Goal: Information Seeking & Learning: Learn about a topic

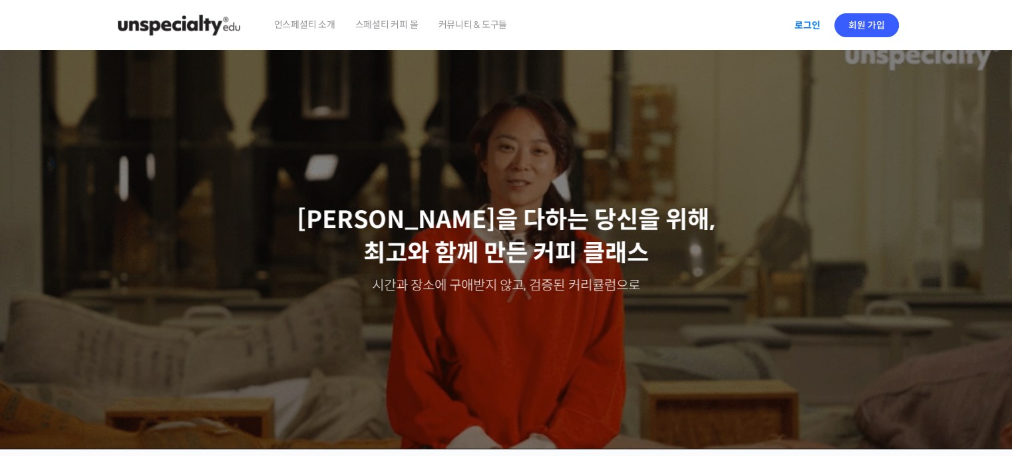
click at [817, 37] on link "로그인" at bounding box center [807, 25] width 42 height 31
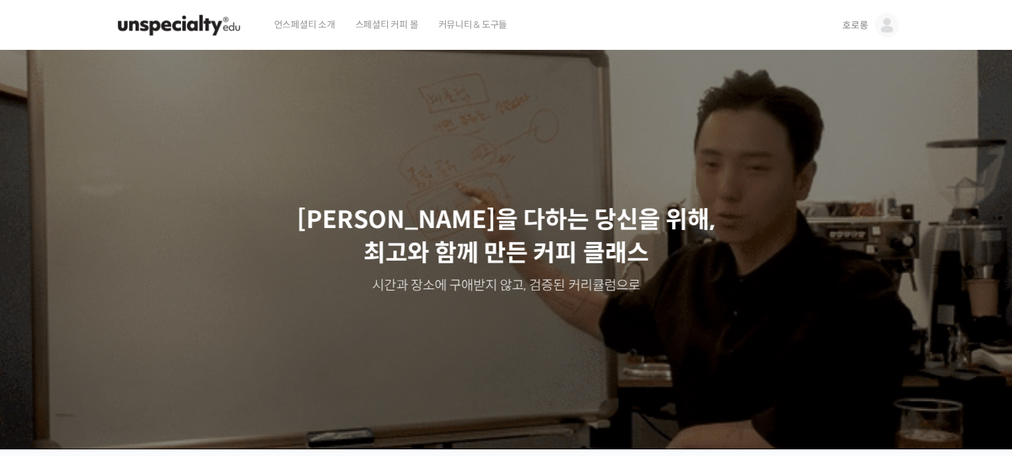
click at [889, 19] on img at bounding box center [887, 25] width 24 height 24
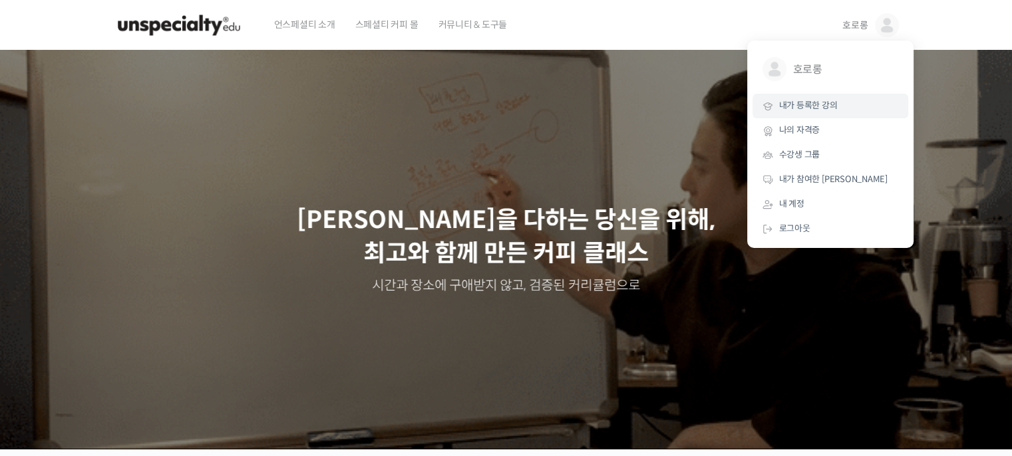
click at [827, 110] on span "내가 등록한 강의" at bounding box center [808, 105] width 59 height 11
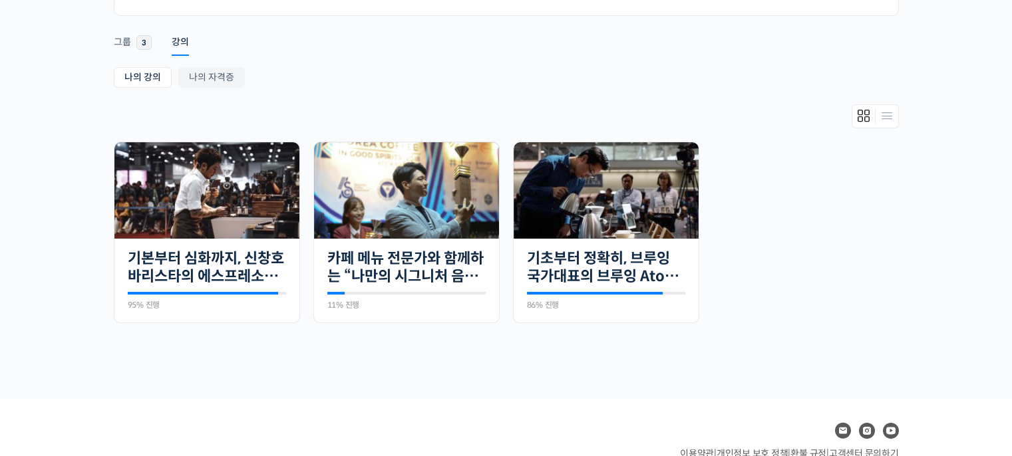
scroll to position [204, 0]
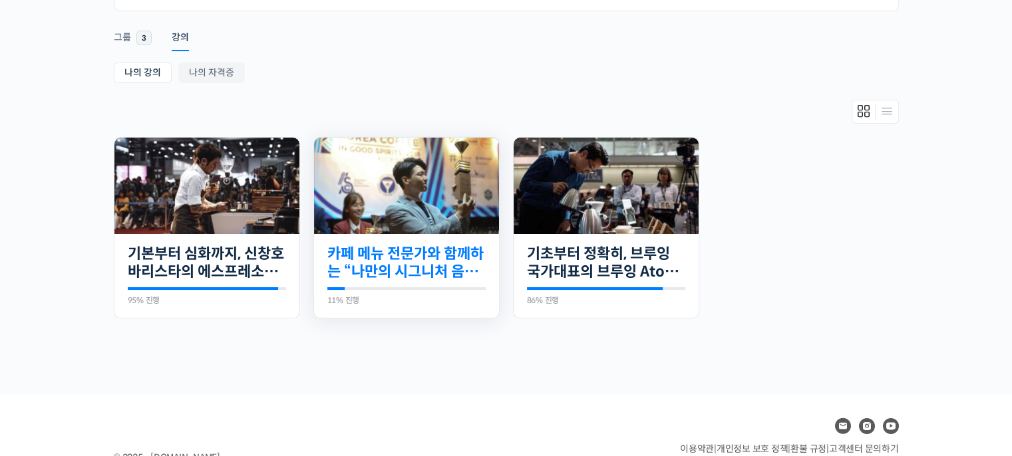
click at [386, 245] on link "카페 메뉴 전문가와 함께하는 “나만의 시그니처 음료” 만들기" at bounding box center [406, 263] width 158 height 37
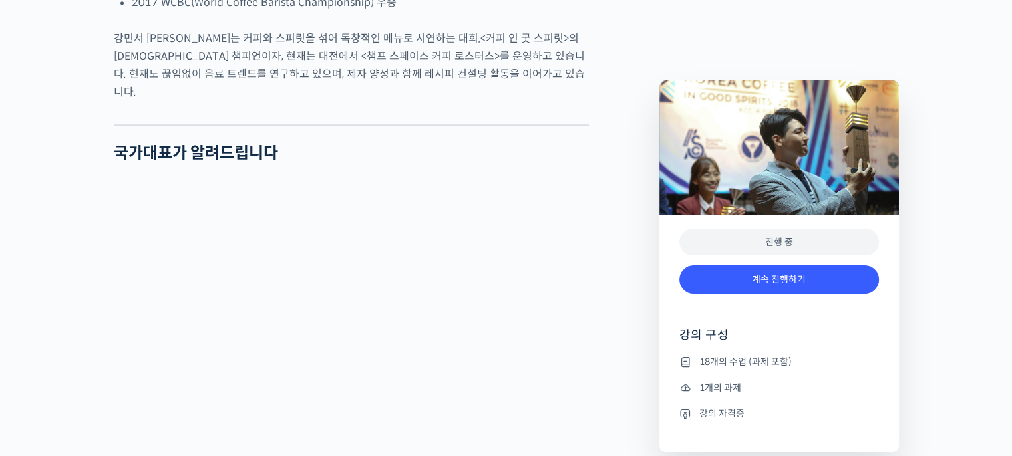
scroll to position [1072, 0]
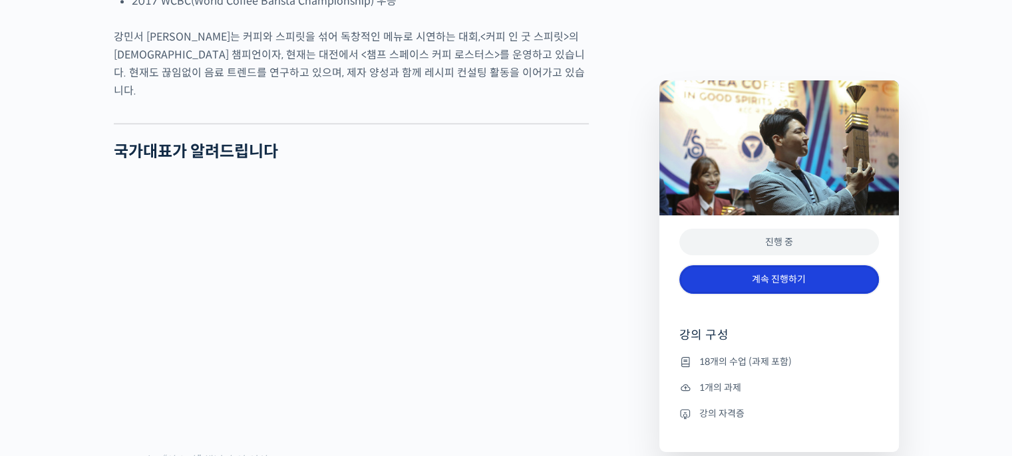
click at [847, 277] on link "계속 진행하기" at bounding box center [779, 279] width 200 height 29
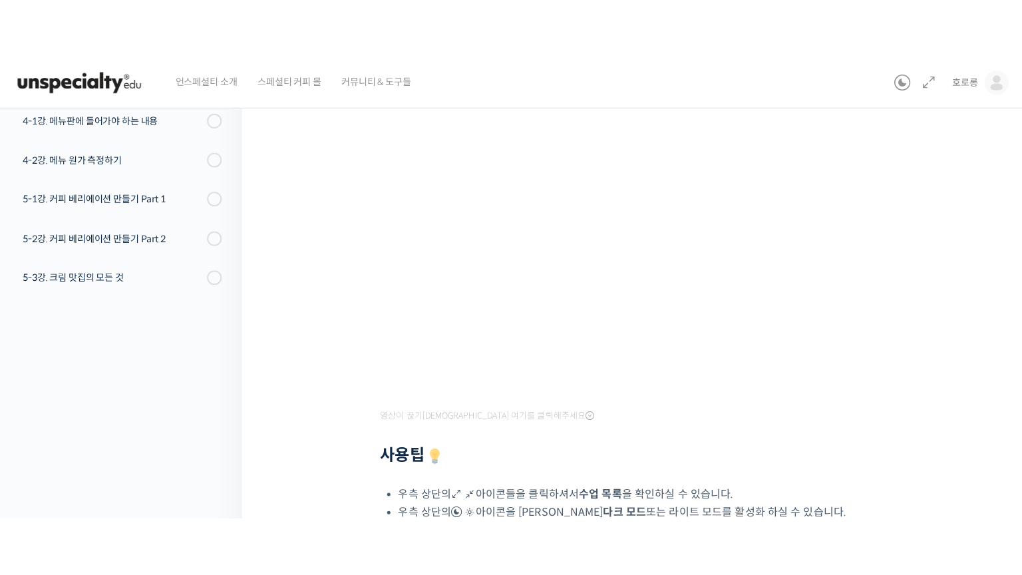
scroll to position [239, 0]
